Goal: Task Accomplishment & Management: Manage account settings

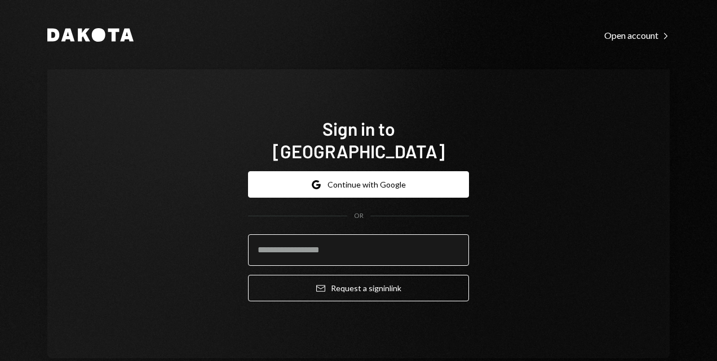
click at [307, 236] on input "email" at bounding box center [358, 251] width 221 height 32
type input "**********"
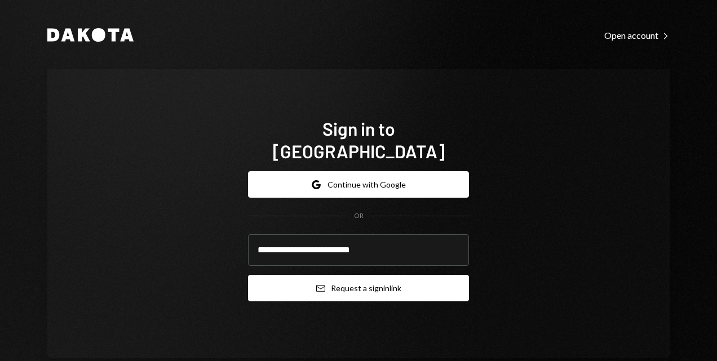
click at [306, 275] on button "Email Request a sign in link" at bounding box center [358, 288] width 221 height 26
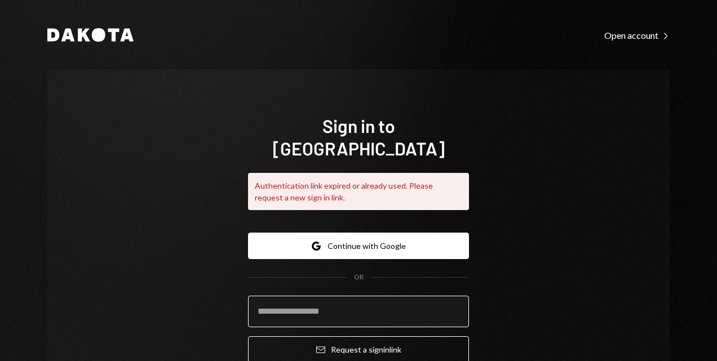
click at [315, 296] on input "email" at bounding box center [358, 312] width 221 height 32
type input "**********"
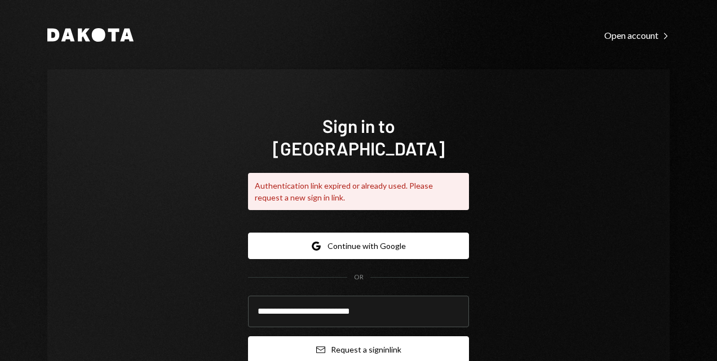
click at [353, 337] on button "Email Request a sign in link" at bounding box center [358, 350] width 221 height 26
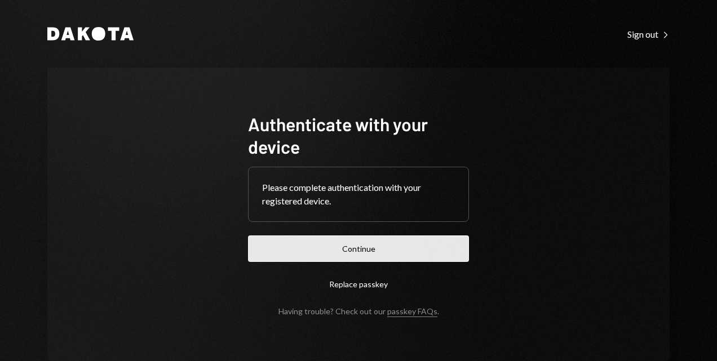
click at [352, 247] on button "Continue" at bounding box center [358, 249] width 221 height 26
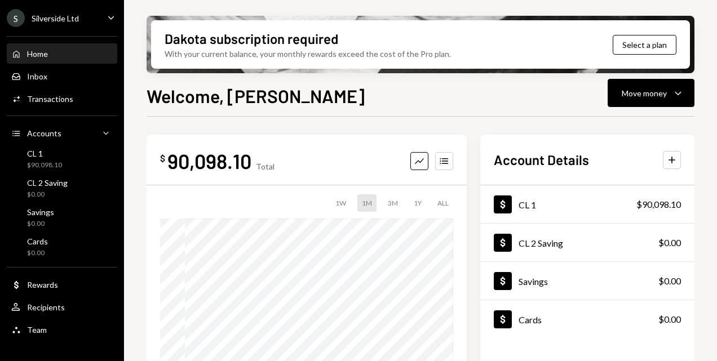
drag, startPoint x: 38, startPoint y: 48, endPoint x: 42, endPoint y: 58, distance: 9.8
click at [38, 49] on div "Home Home" at bounding box center [29, 54] width 37 height 10
click at [32, 73] on div "Inbox" at bounding box center [37, 77] width 20 height 10
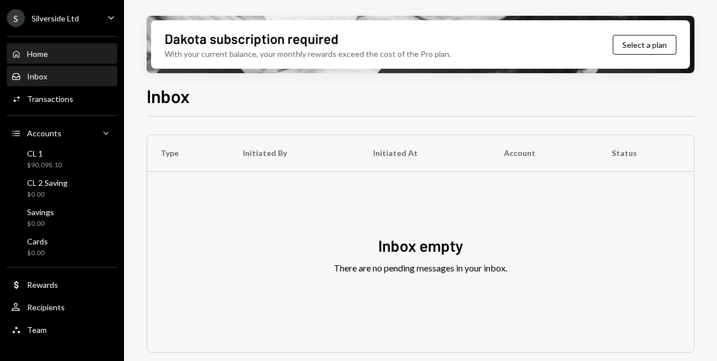
click at [47, 52] on div "Home" at bounding box center [37, 54] width 21 height 10
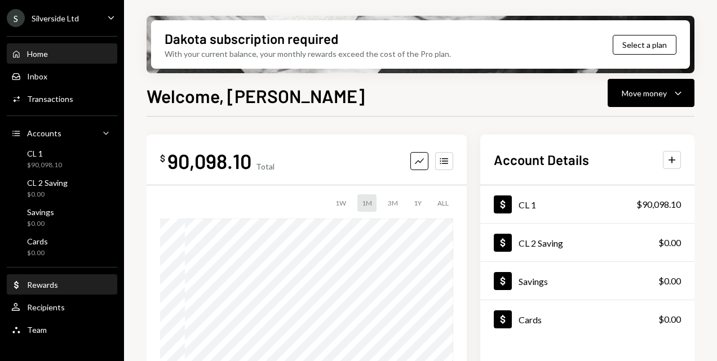
click at [49, 282] on div "Rewards" at bounding box center [42, 285] width 31 height 10
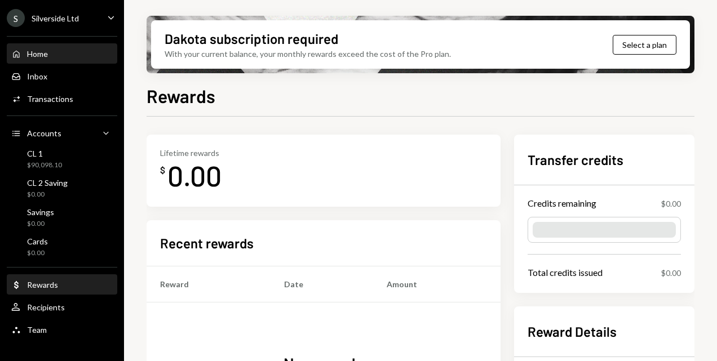
click at [42, 54] on div "Home" at bounding box center [37, 54] width 21 height 10
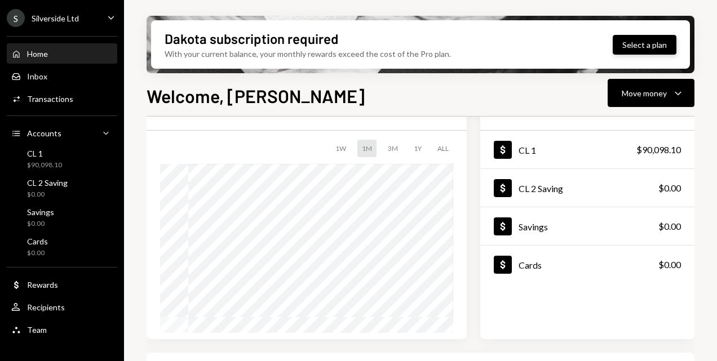
scroll to position [113, 0]
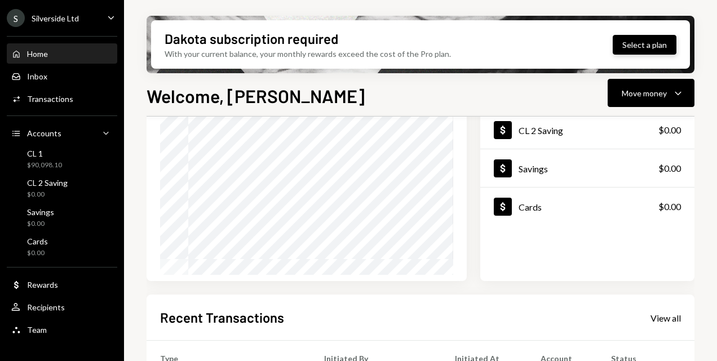
click at [649, 39] on button "Select a plan" at bounding box center [645, 45] width 64 height 20
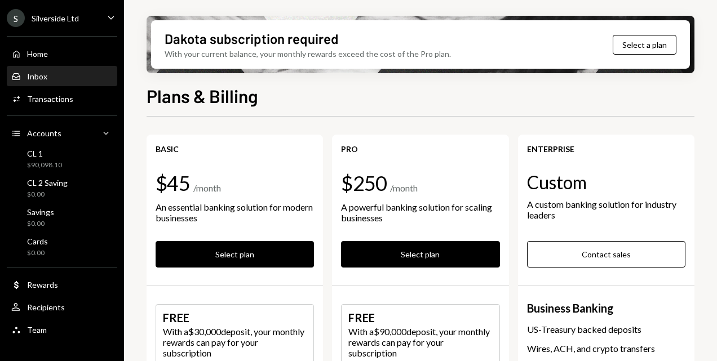
click at [35, 76] on div "Inbox" at bounding box center [37, 77] width 20 height 10
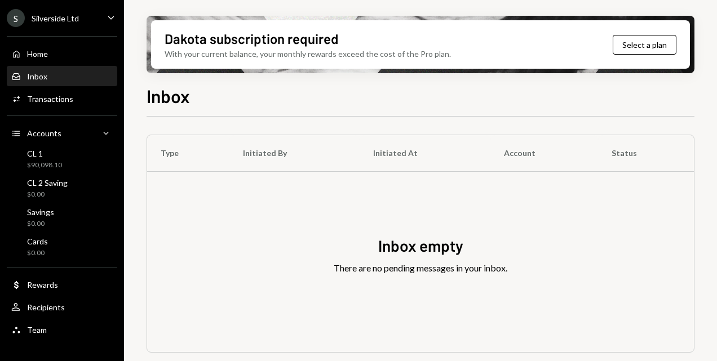
click at [193, 201] on div "Inbox empty There are no pending messages in your inbox." at bounding box center [420, 262] width 547 height 180
click at [37, 73] on div "Inbox" at bounding box center [37, 77] width 20 height 10
click at [646, 42] on button "Select a plan" at bounding box center [645, 45] width 64 height 20
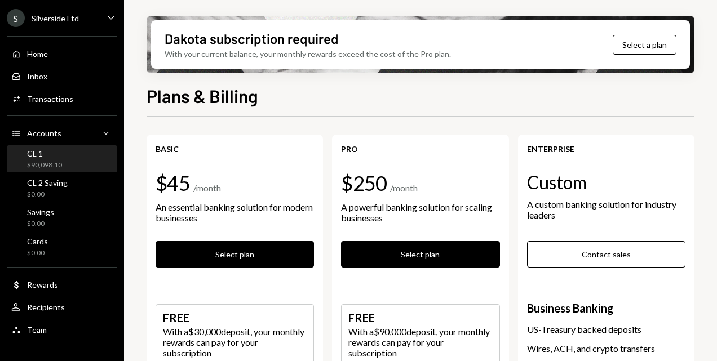
click at [62, 160] on div "CL 1 $90,098.10" at bounding box center [61, 159] width 101 height 21
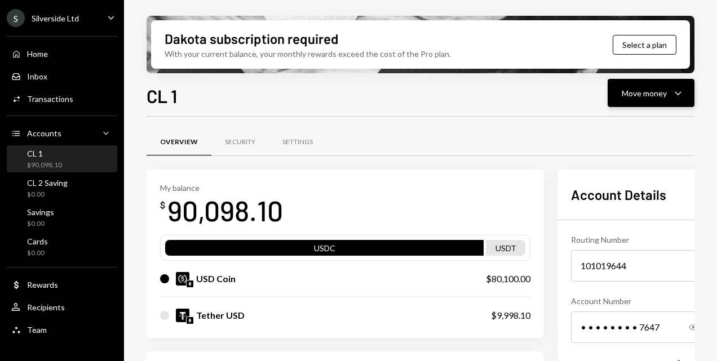
click at [633, 96] on div "Move money" at bounding box center [644, 93] width 45 height 12
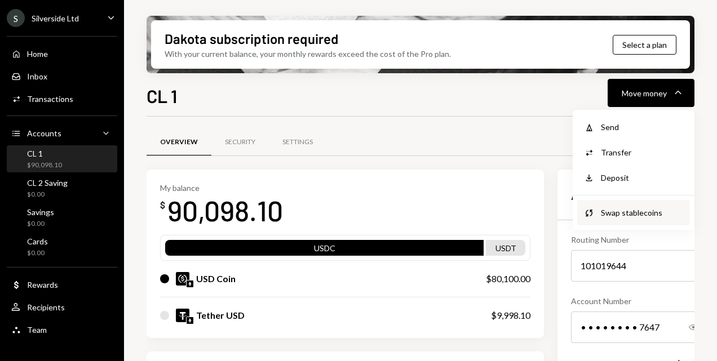
click at [637, 216] on div "Swap stablecoins" at bounding box center [642, 213] width 82 height 12
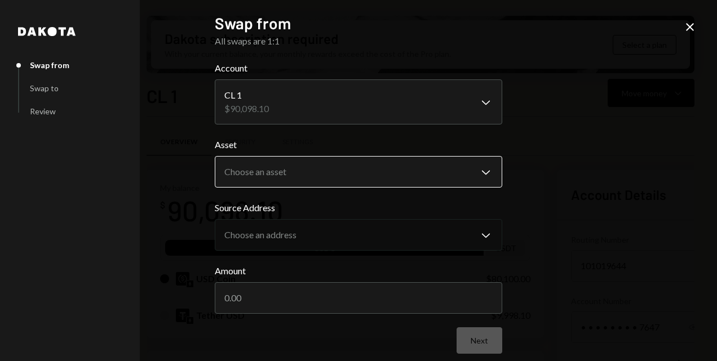
click at [480, 168] on body "S Silverside Ltd Caret Down Home Home Inbox Inbox Activities Transactions Accou…" at bounding box center [358, 180] width 717 height 361
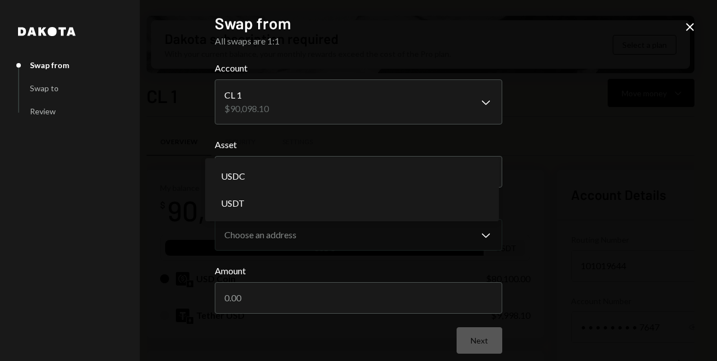
click at [581, 160] on div "Dakota Swap from Swap to Review Swap from All swaps are 1:1 Account CL 1 $90,09…" at bounding box center [358, 180] width 717 height 361
click at [482, 171] on body "S Silverside Ltd Caret Down Home Home Inbox Inbox Activities Transactions Accou…" at bounding box center [358, 180] width 717 height 361
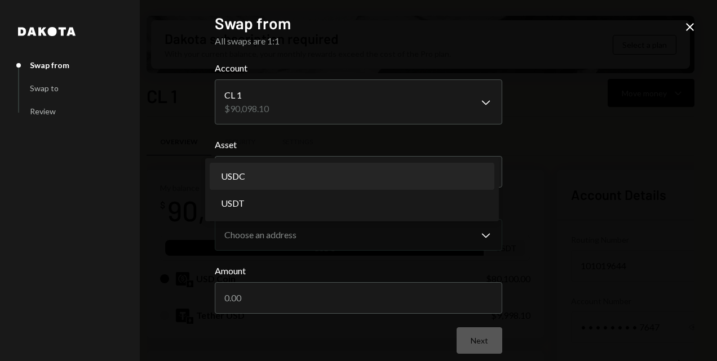
select select "****"
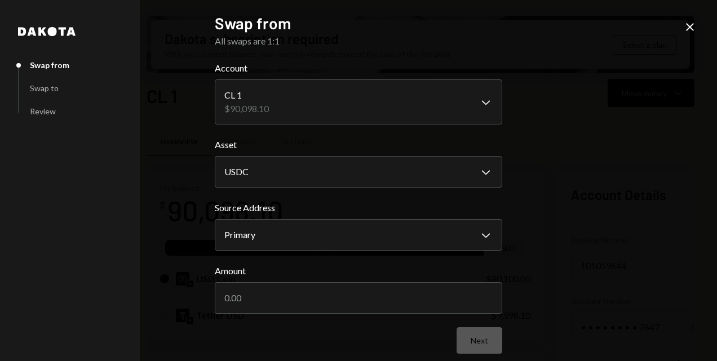
scroll to position [10, 0]
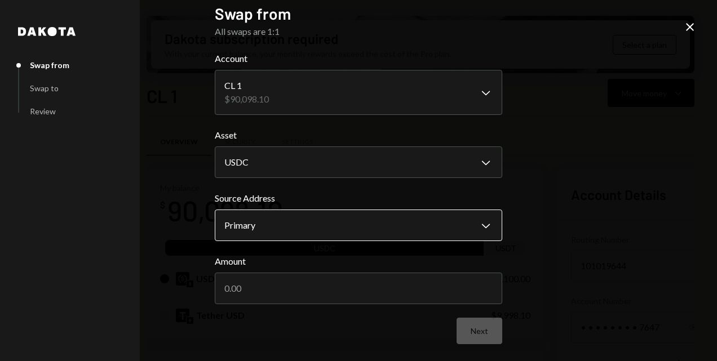
click at [487, 220] on body "S Silverside Ltd Caret Down Home Home Inbox Inbox Activities Transactions Accou…" at bounding box center [358, 180] width 717 height 361
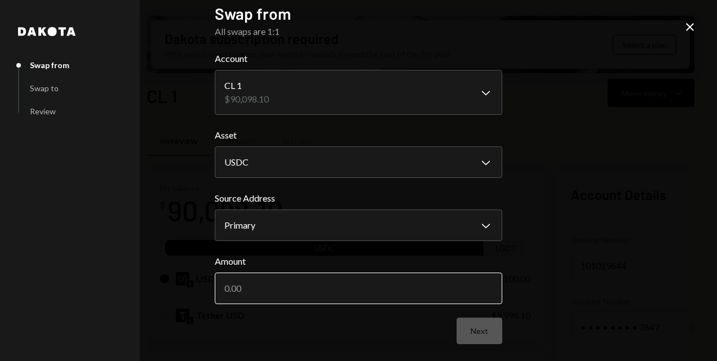
click at [301, 291] on input "Amount" at bounding box center [359, 289] width 288 height 32
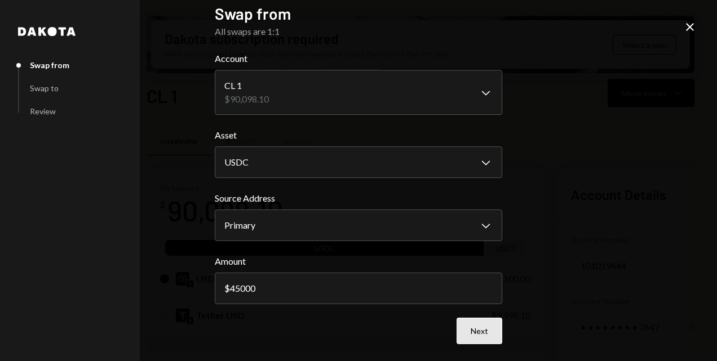
type input "45000"
click at [468, 326] on button "Next" at bounding box center [480, 331] width 46 height 26
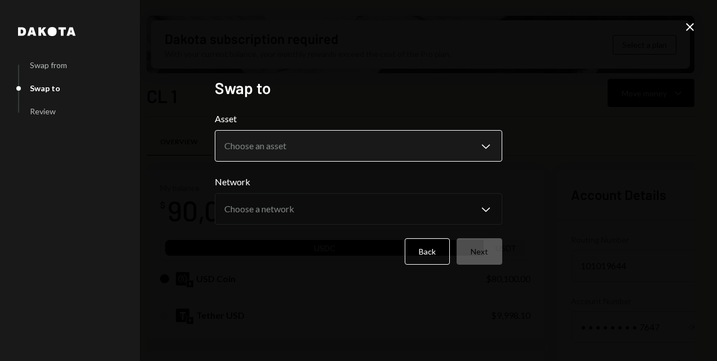
click at [492, 144] on body "S Silverside Ltd Caret Down Home Home Inbox Inbox Activities Transactions Accou…" at bounding box center [358, 180] width 717 height 361
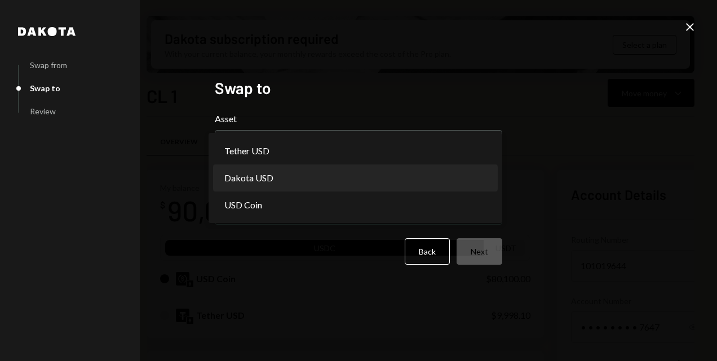
select select "*****"
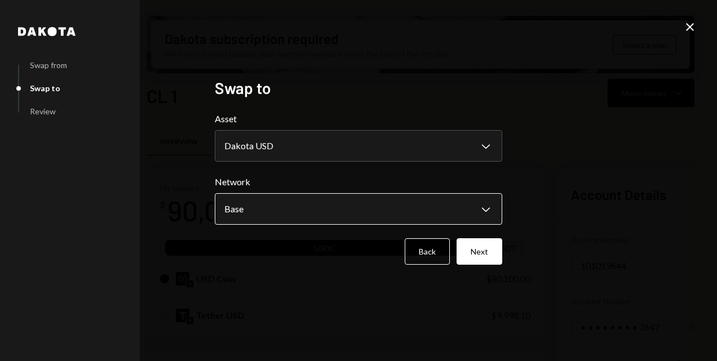
click at [493, 204] on body "S Silverside Ltd Caret Down Home Home Inbox Inbox Activities Transactions Accou…" at bounding box center [358, 180] width 717 height 361
click at [603, 169] on div "**********" at bounding box center [358, 180] width 717 height 361
click at [492, 211] on body "S Silverside Ltd Caret Down Home Home Inbox Inbox Activities Transactions Accou…" at bounding box center [358, 180] width 717 height 361
click at [622, 166] on div "**********" at bounding box center [358, 180] width 717 height 361
click at [485, 208] on body "S Silverside Ltd Caret Down Home Home Inbox Inbox Activities Transactions Accou…" at bounding box center [358, 180] width 717 height 361
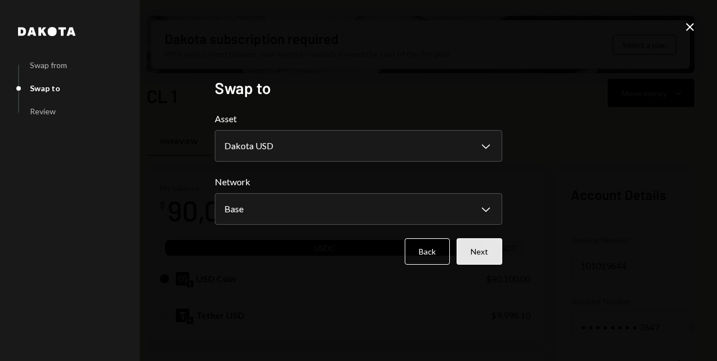
click at [484, 257] on button "Next" at bounding box center [480, 251] width 46 height 26
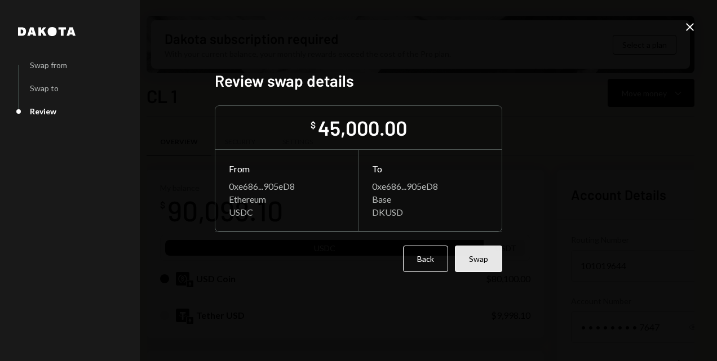
click at [477, 262] on button "Swap" at bounding box center [478, 259] width 47 height 26
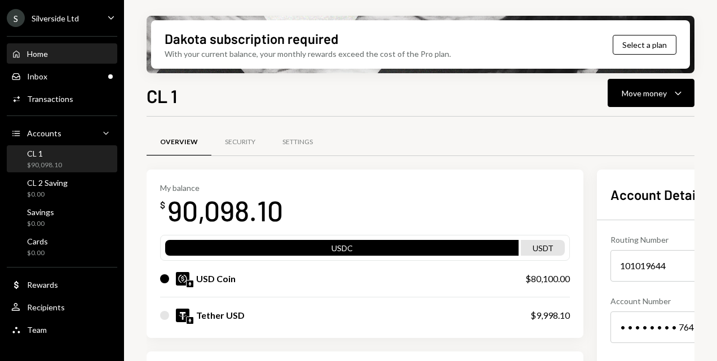
click at [36, 53] on div "Home" at bounding box center [37, 54] width 21 height 10
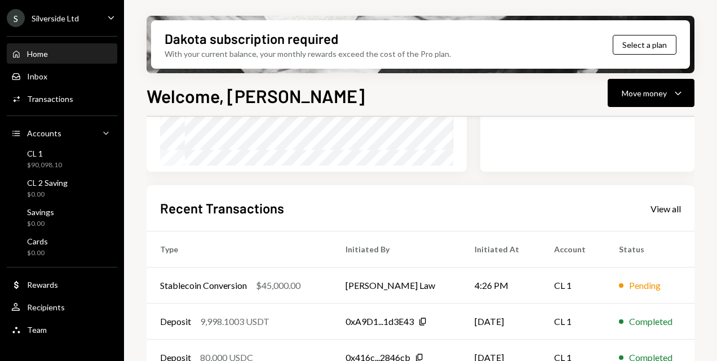
scroll to position [282, 0]
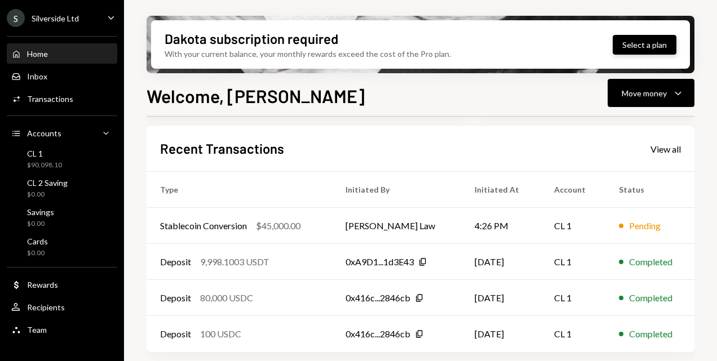
click at [651, 45] on button "Select a plan" at bounding box center [645, 45] width 64 height 20
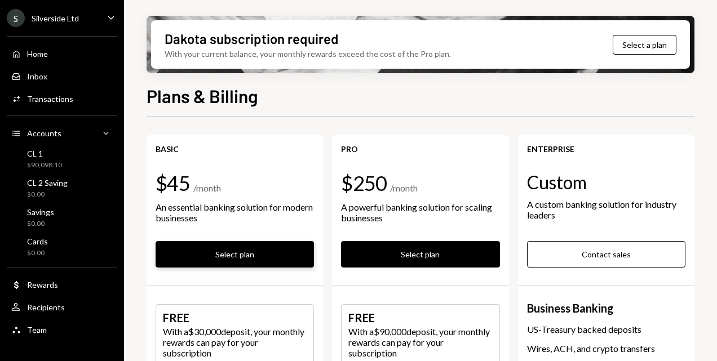
click at [235, 254] on button "Select plan" at bounding box center [235, 254] width 158 height 26
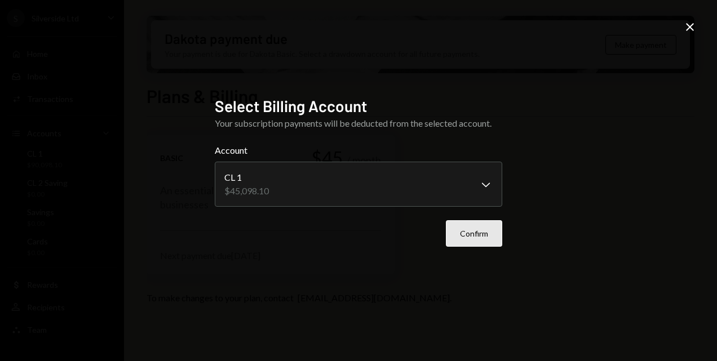
click at [463, 237] on button "Confirm" at bounding box center [474, 233] width 56 height 26
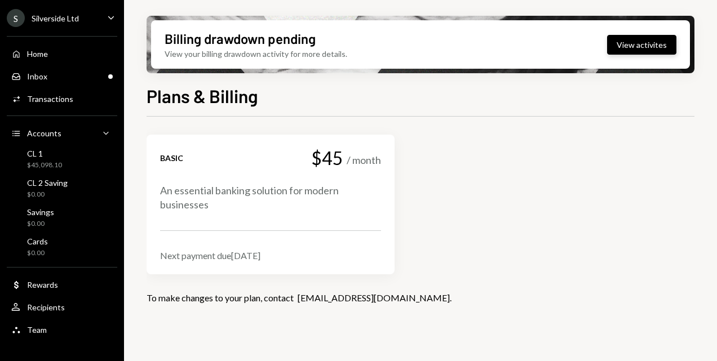
click at [637, 46] on button "View activites" at bounding box center [641, 45] width 69 height 20
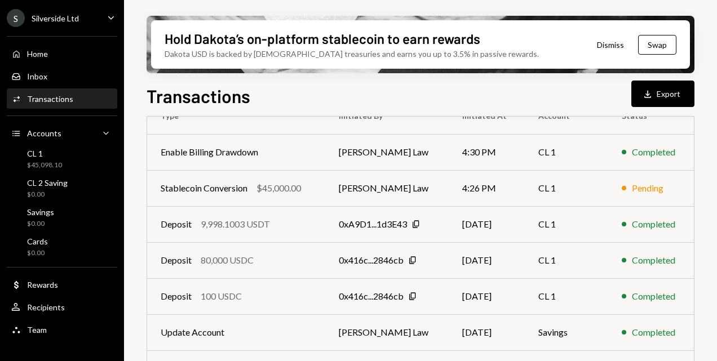
scroll to position [56, 0]
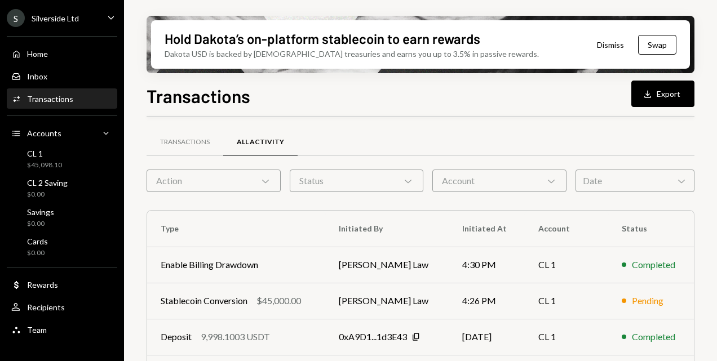
scroll to position [56, 0]
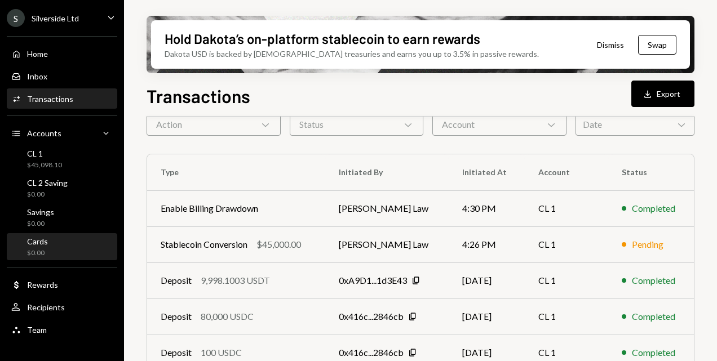
click at [42, 245] on div "Cards" at bounding box center [37, 242] width 21 height 10
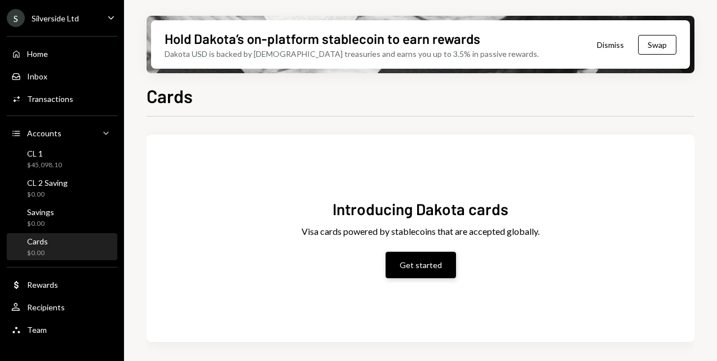
click at [425, 267] on button "Get started" at bounding box center [421, 265] width 70 height 26
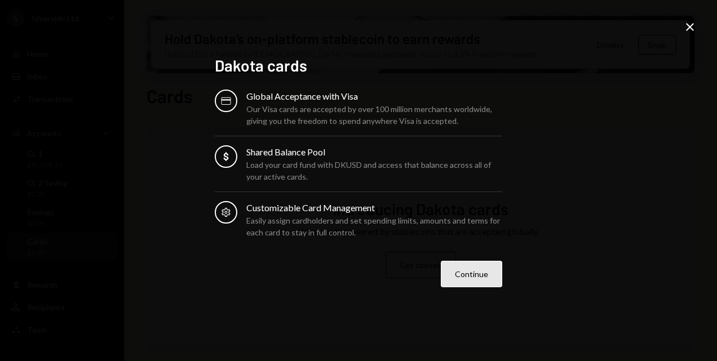
click at [477, 269] on button "Continue" at bounding box center [471, 274] width 61 height 26
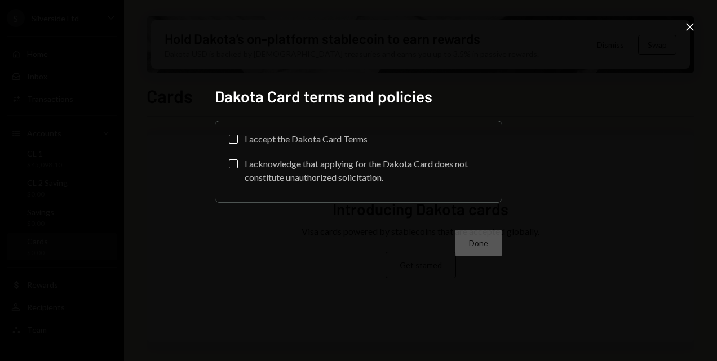
click at [231, 138] on button "I accept the Dakota Card Terms" at bounding box center [233, 139] width 9 height 9
click at [232, 165] on button "I acknowledge that applying for the Dakota Card does not constitute unauthorize…" at bounding box center [233, 164] width 9 height 9
click at [478, 244] on button "Done" at bounding box center [478, 243] width 47 height 26
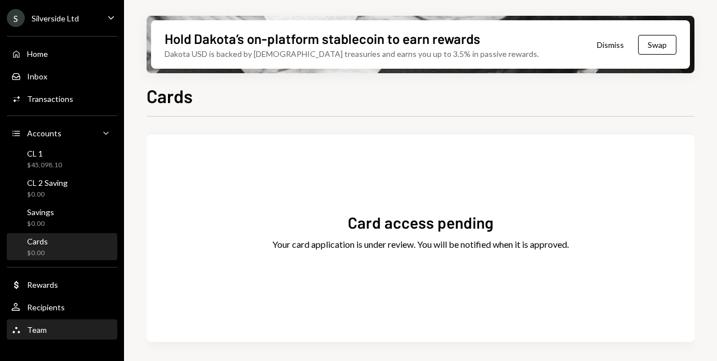
click at [39, 332] on div "Team" at bounding box center [37, 330] width 20 height 10
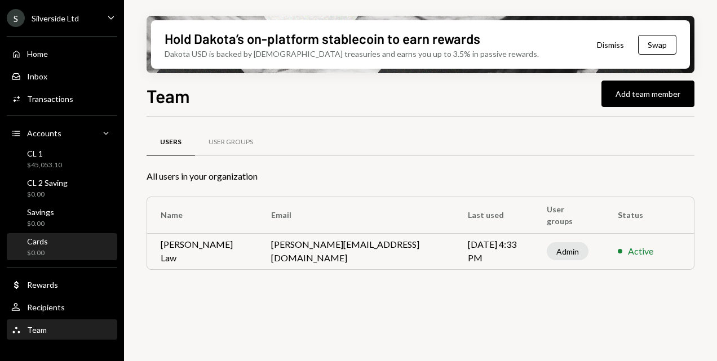
click at [37, 246] on div "Cards $0.00" at bounding box center [37, 247] width 21 height 21
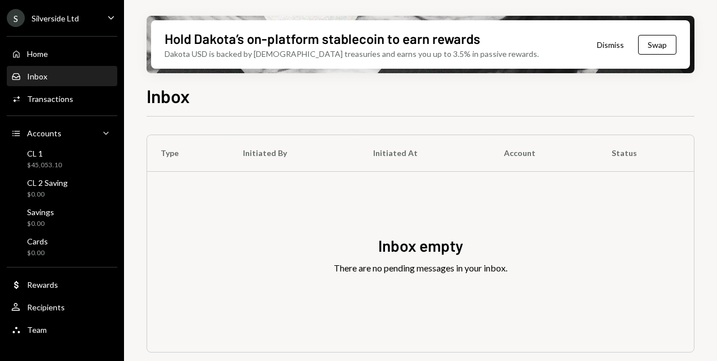
click at [112, 14] on icon "Caret Down" at bounding box center [111, 17] width 12 height 12
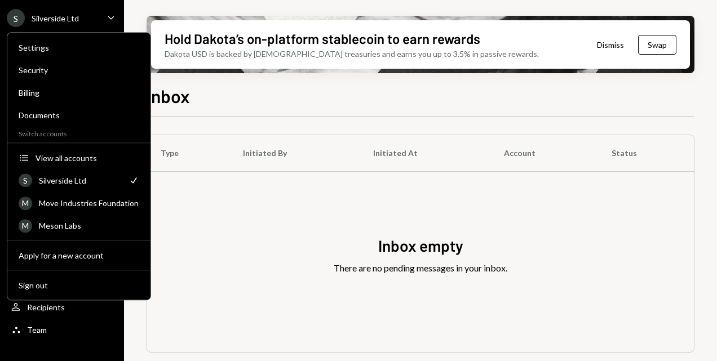
click at [109, 15] on icon "Caret Down" at bounding box center [111, 17] width 12 height 12
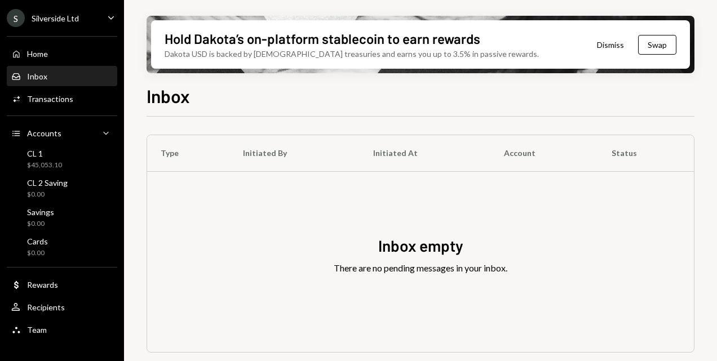
click at [109, 15] on icon "Caret Down" at bounding box center [111, 17] width 12 height 12
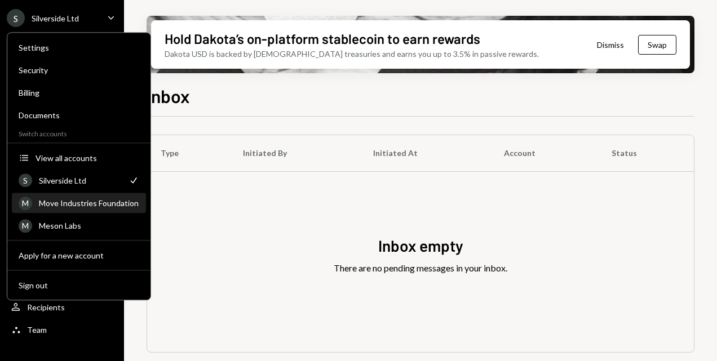
click at [67, 201] on div "Move Industries Foundation" at bounding box center [89, 203] width 100 height 10
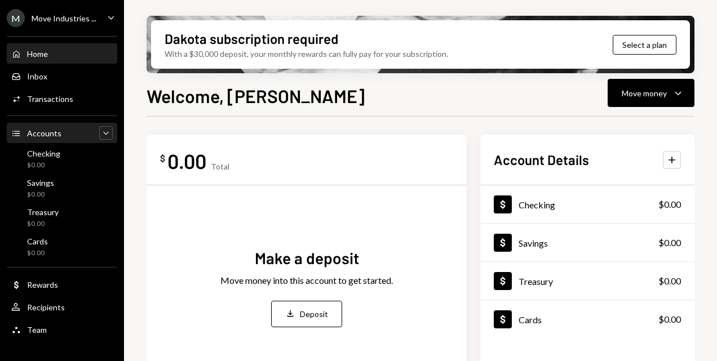
click at [111, 130] on icon "Caret Down" at bounding box center [105, 132] width 11 height 11
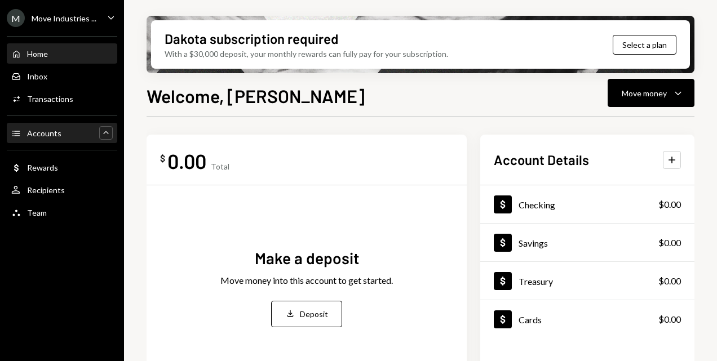
click at [43, 135] on div "Accounts" at bounding box center [44, 134] width 34 height 10
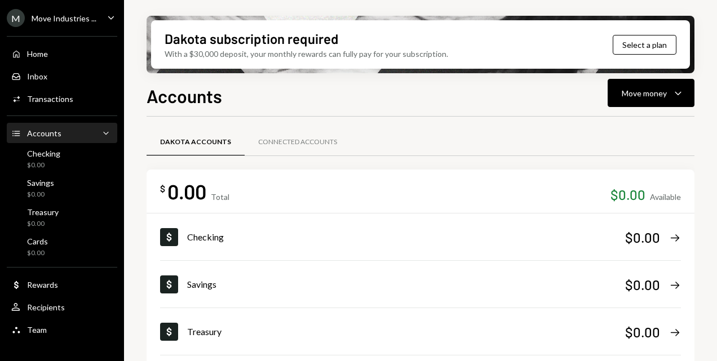
click at [14, 133] on icon "Accounts" at bounding box center [16, 134] width 10 height 10
click at [111, 19] on icon "Caret Down" at bounding box center [111, 17] width 12 height 12
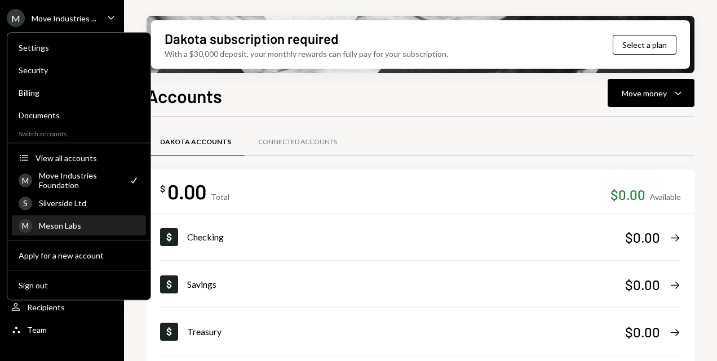
click at [64, 224] on div "Meson Labs" at bounding box center [89, 226] width 100 height 10
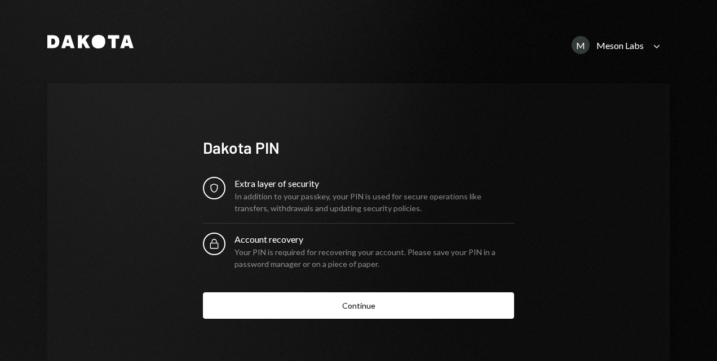
click at [621, 43] on div "Meson Labs" at bounding box center [619, 45] width 47 height 11
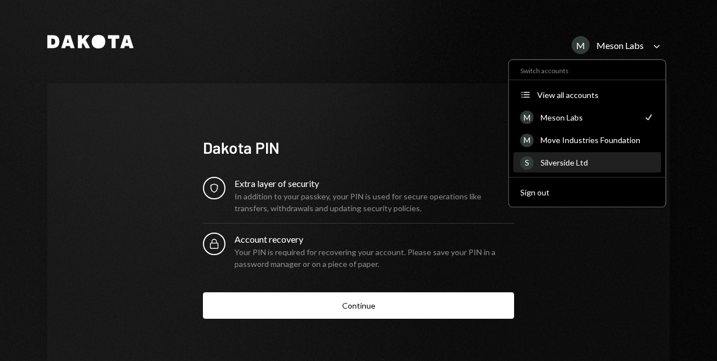
click at [564, 163] on div "Silverside Ltd" at bounding box center [598, 163] width 114 height 10
